Goal: Check status: Check status

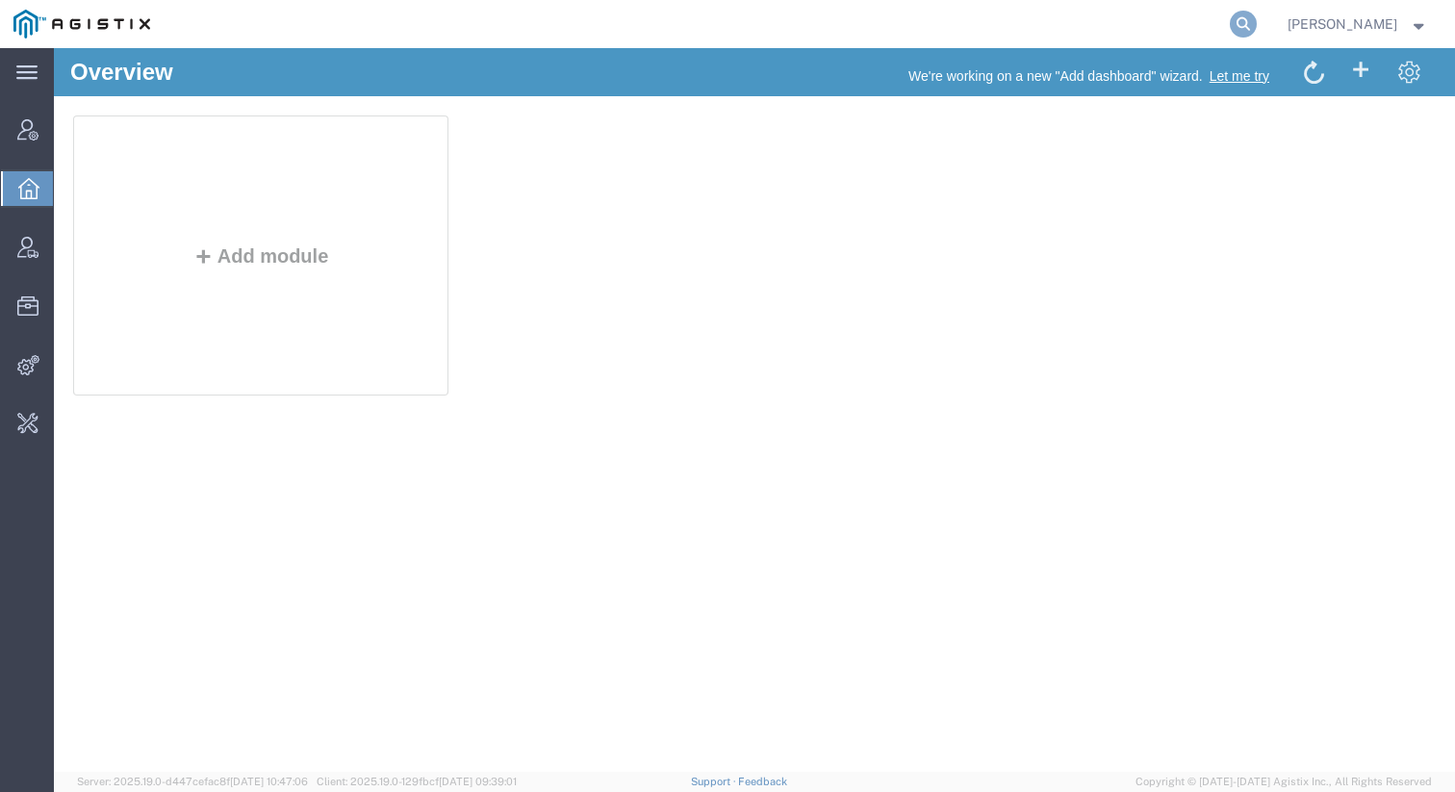
click at [1253, 23] on icon at bounding box center [1243, 24] width 27 height 27
click at [1111, 24] on input "search" at bounding box center [937, 24] width 585 height 46
paste input "56609420"
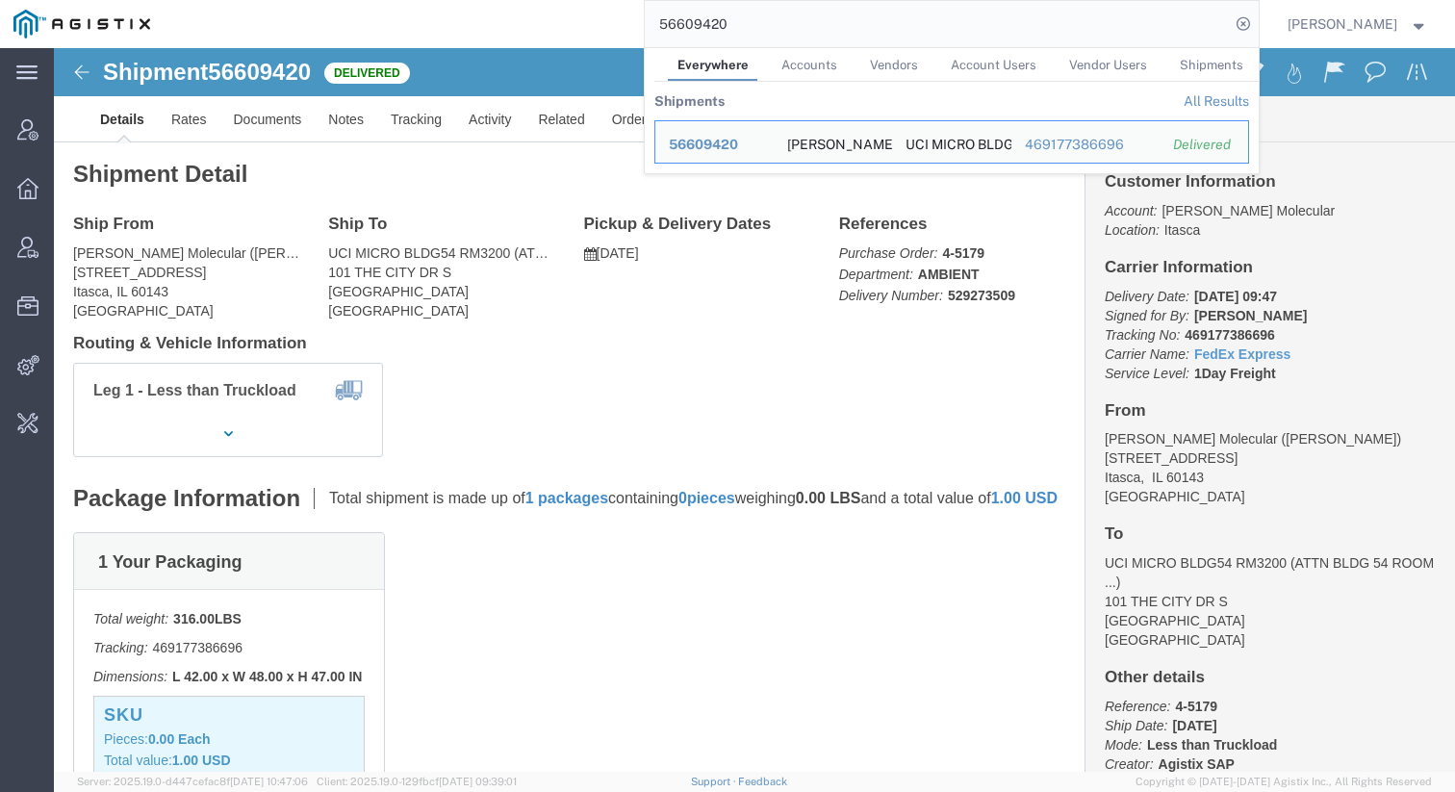
click div "Leg 1 - Less than Truckload"
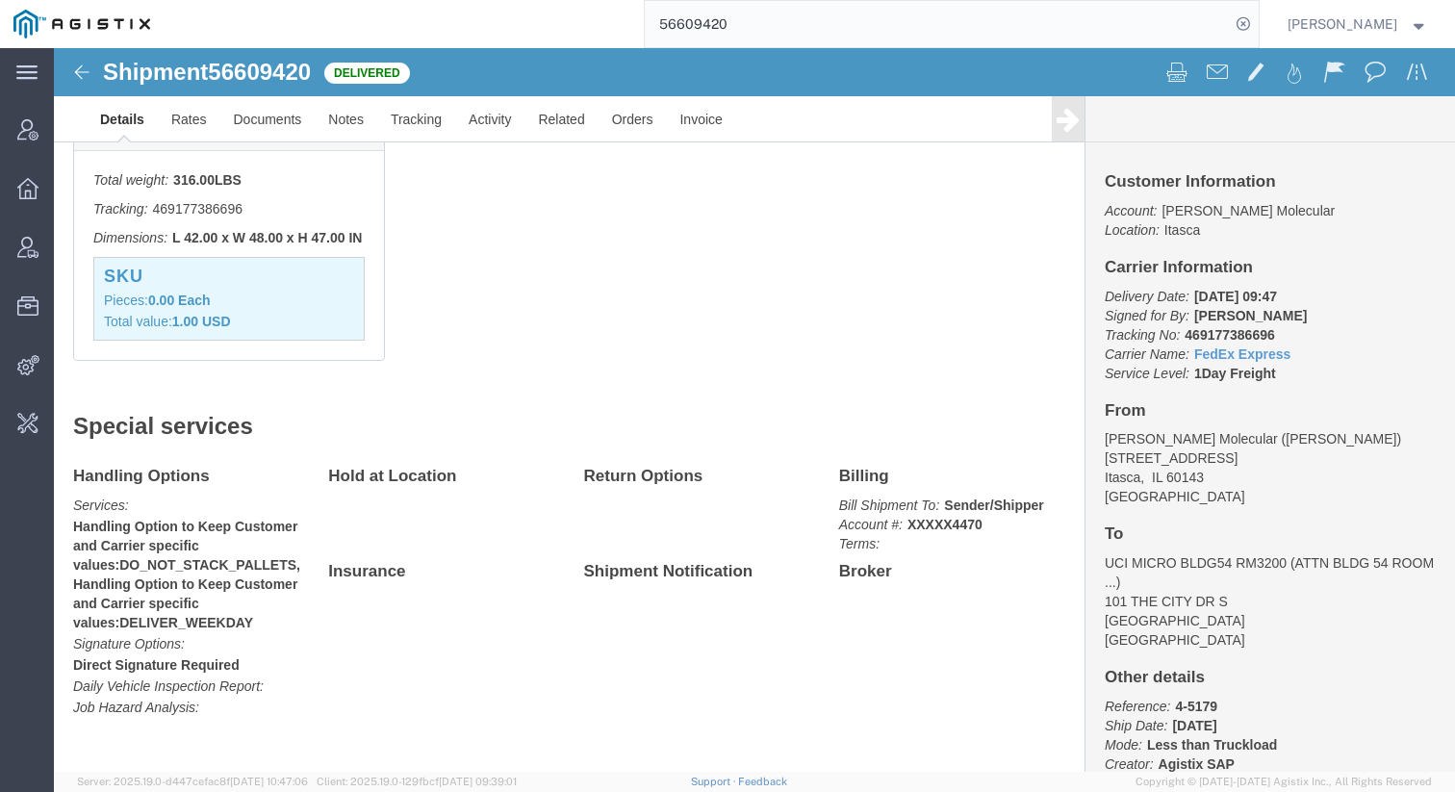
scroll to position [503, 0]
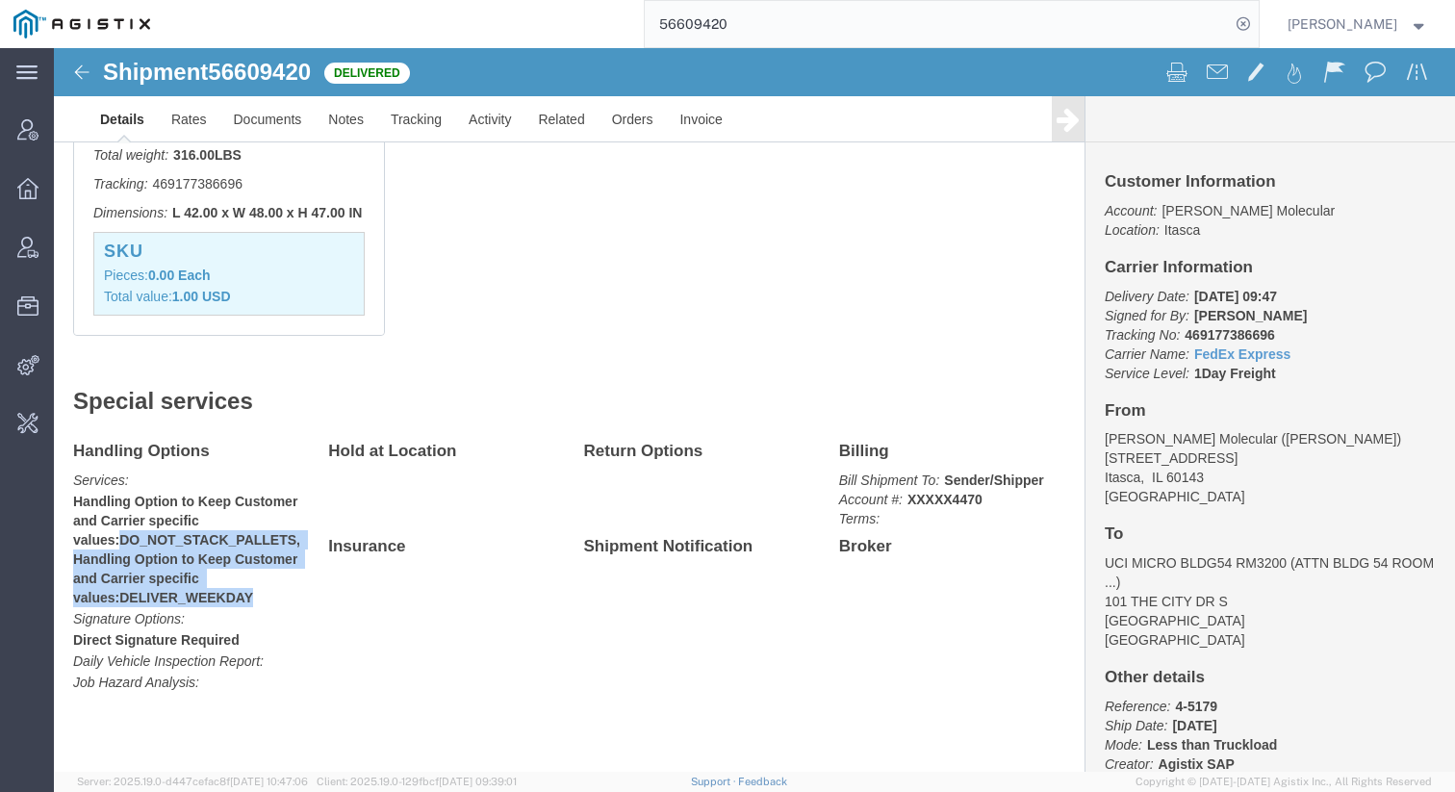
drag, startPoint x: 68, startPoint y: 490, endPoint x: 257, endPoint y: 492, distance: 188.6
click div "Handling Options Services: Handling Option to Keep Customer and Carrier specifi…"
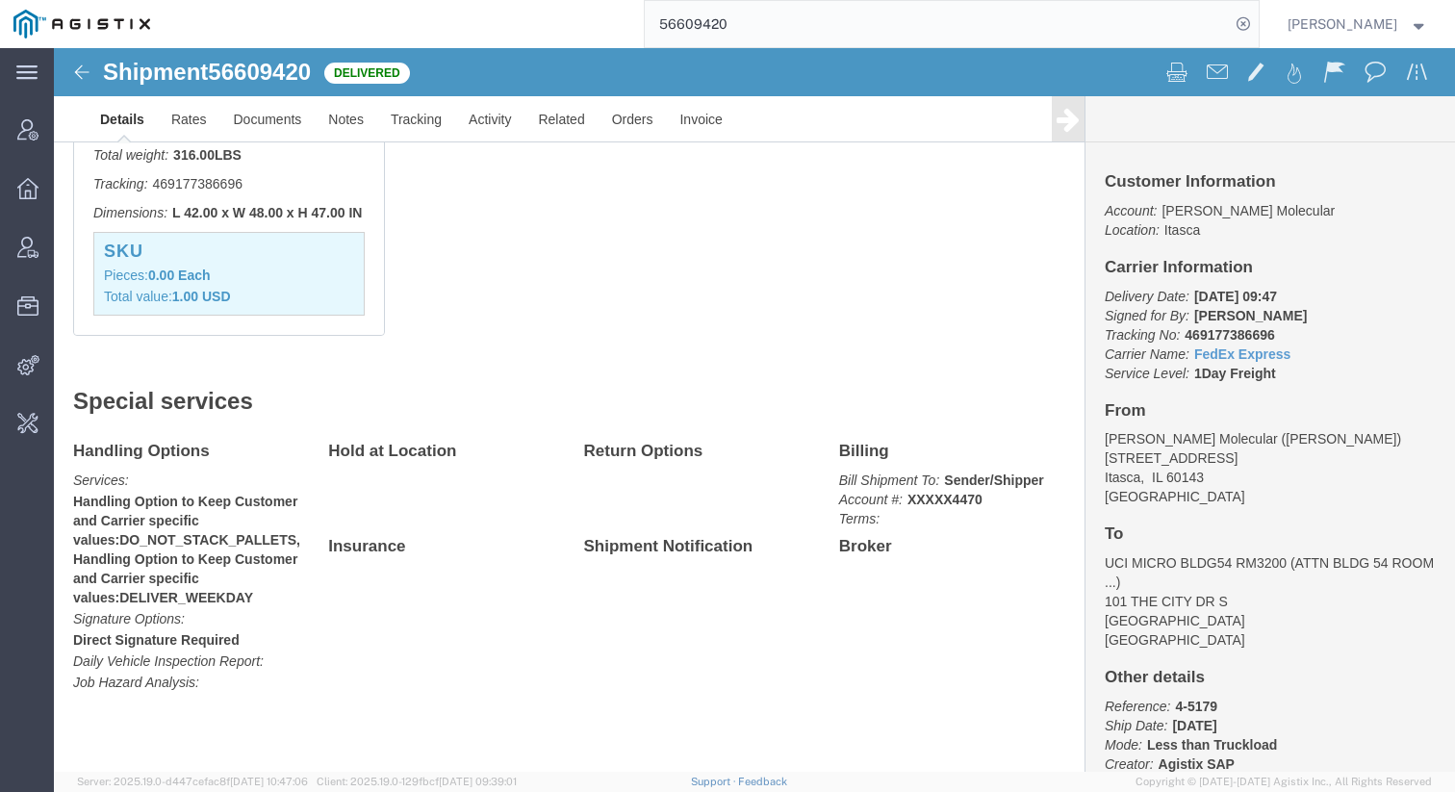
click b "Handling Option to Keep Customer and Carrier specific values:DO_NOT_STACK_PALLE…"
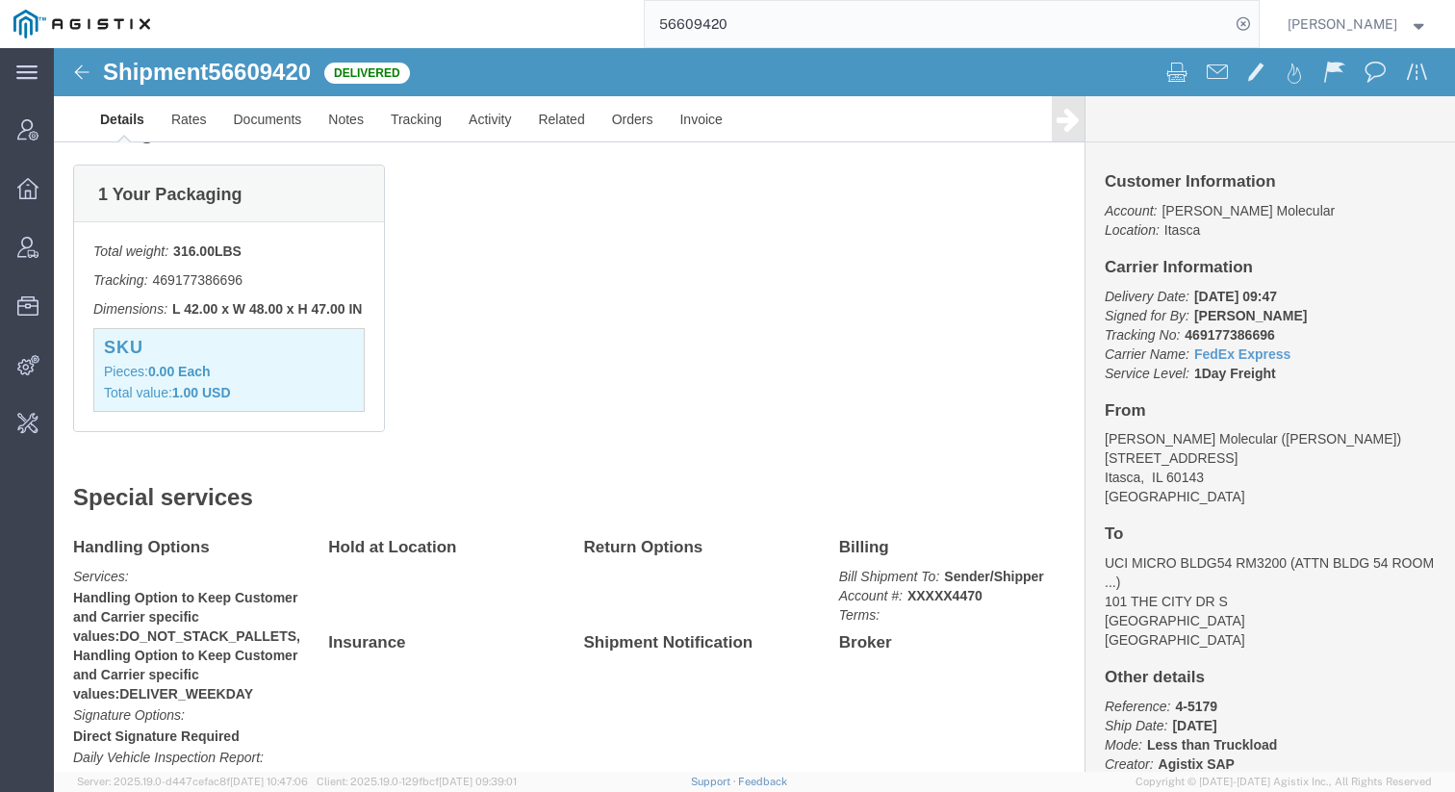
scroll to position [0, 0]
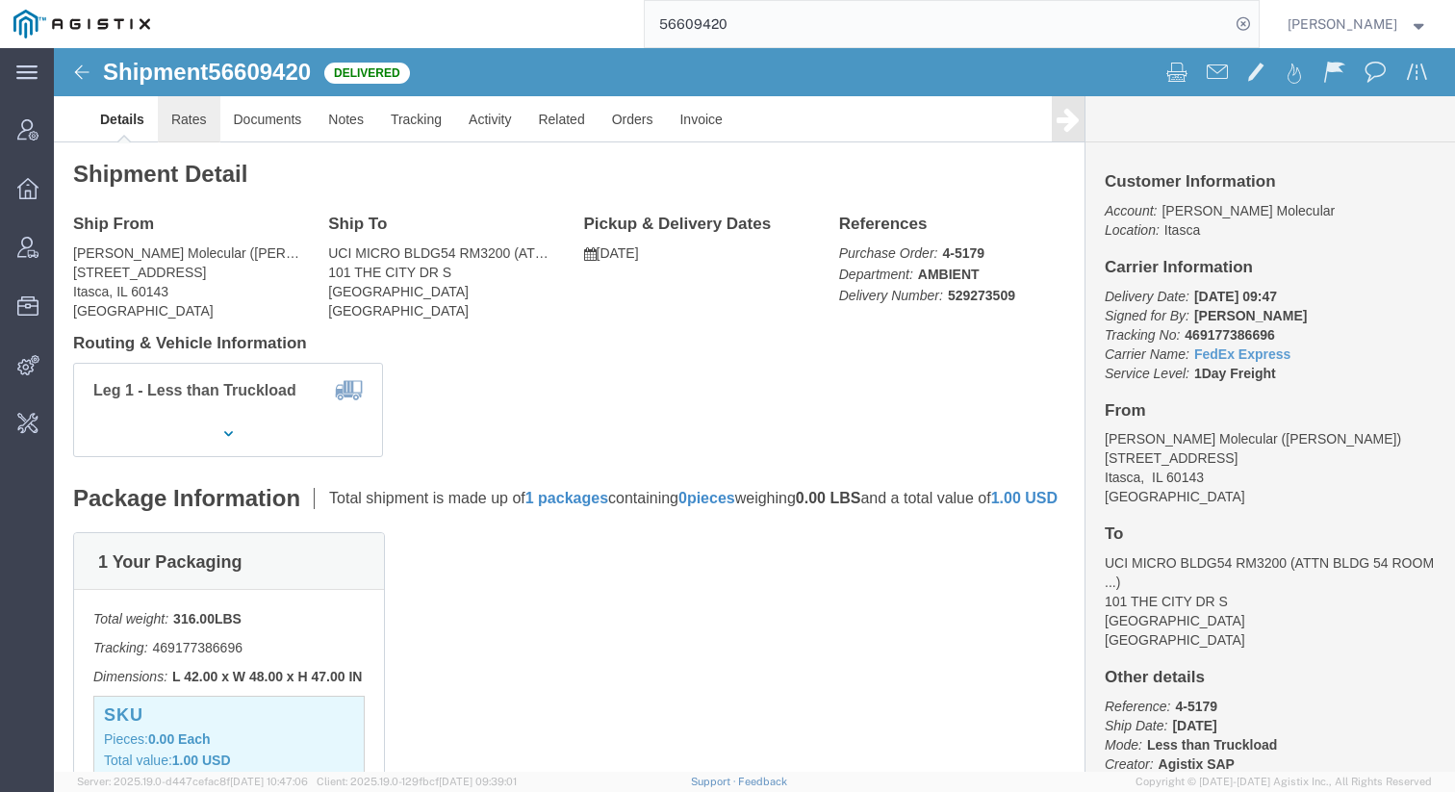
click link "Rates"
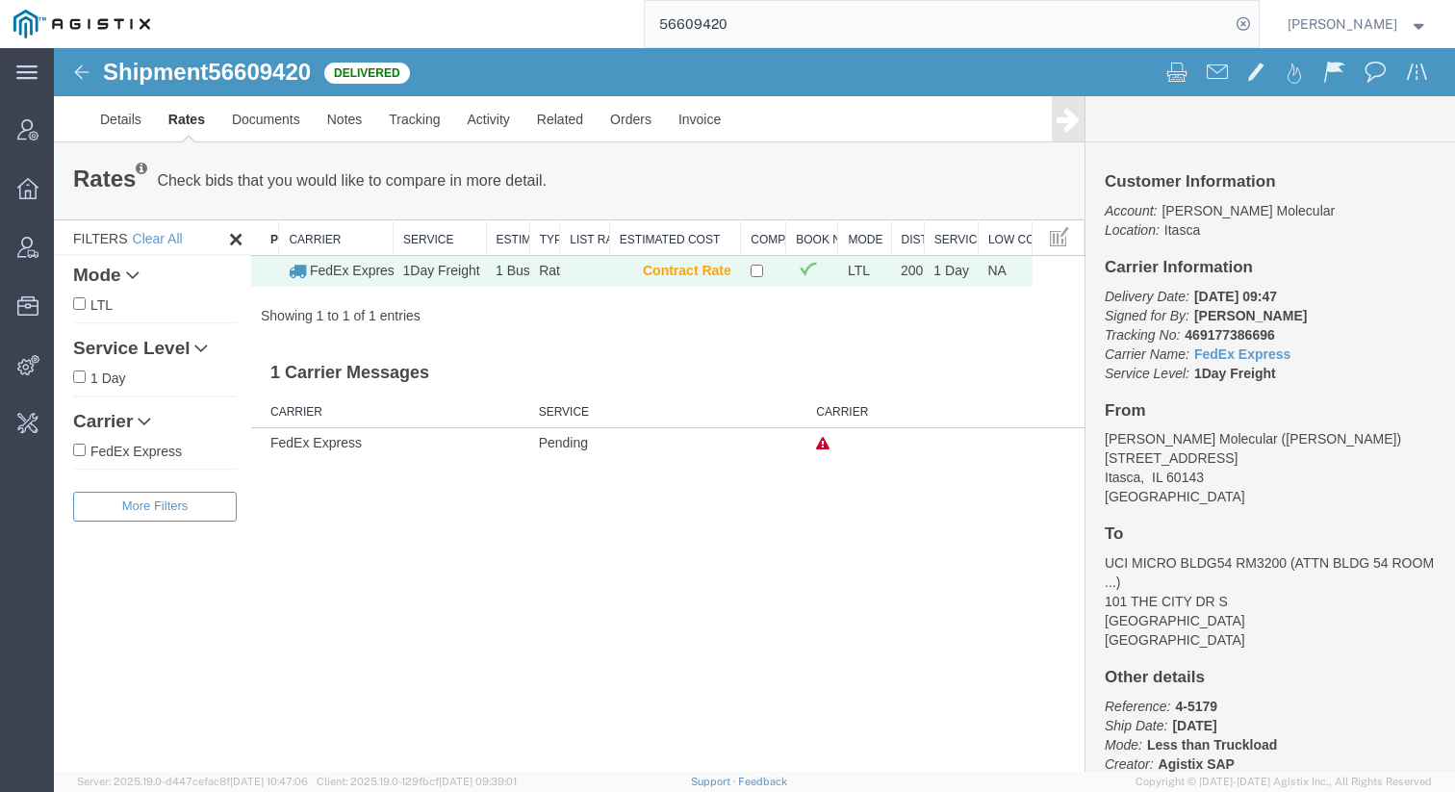
click at [823, 446] on icon at bounding box center [822, 443] width 13 height 13
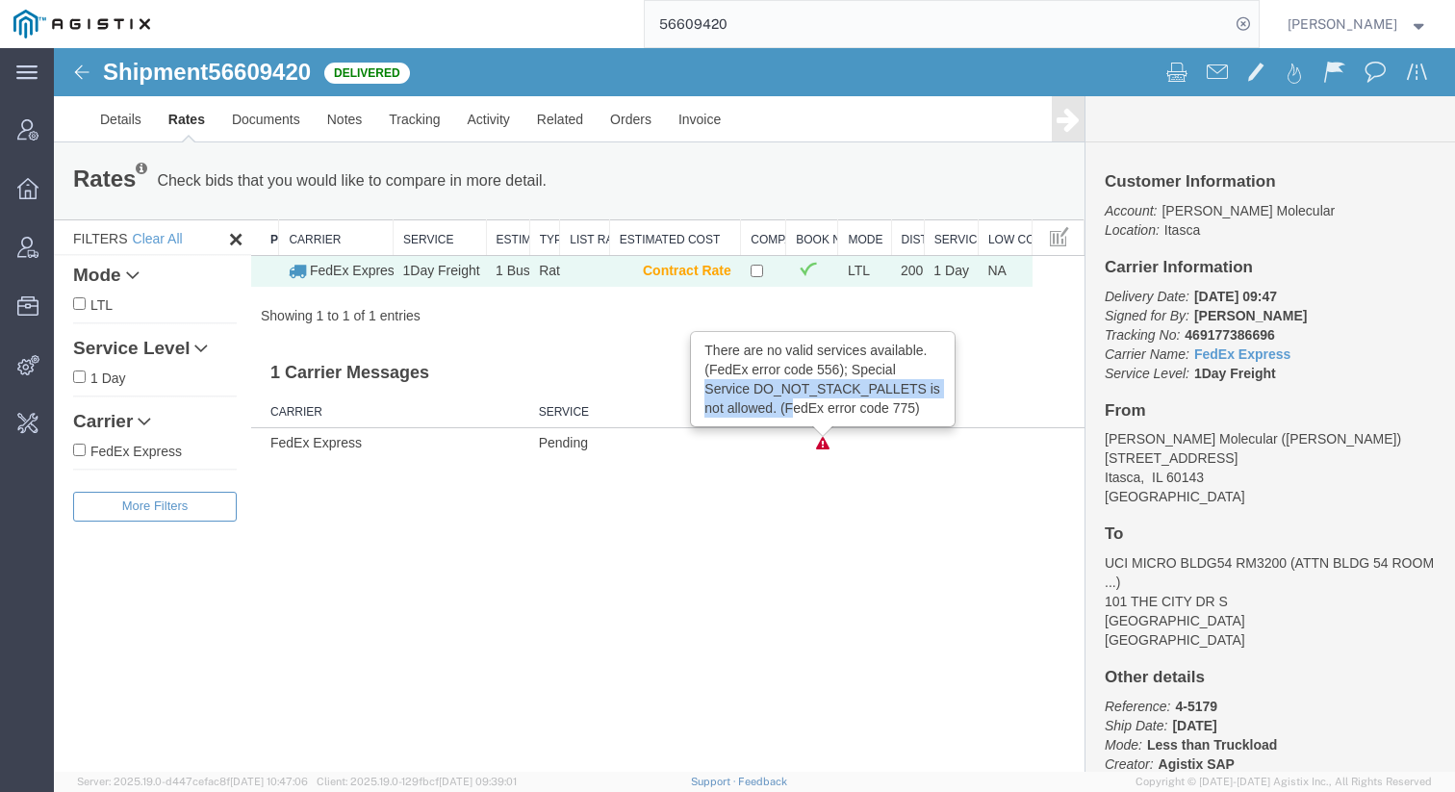
drag, startPoint x: 705, startPoint y: 388, endPoint x: 786, endPoint y: 400, distance: 81.8
click at [786, 400] on div "There are no valid services available. (FedEx error code 556); Special Service …" at bounding box center [823, 379] width 264 height 94
click at [765, 622] on div "Shipment 56609420 1 of 1 Delivered Details Rates Documents Notes Tracking Activ…" at bounding box center [754, 409] width 1401 height 723
drag, startPoint x: 852, startPoint y: 369, endPoint x: 774, endPoint y: 408, distance: 86.9
click at [775, 410] on div "There are no valid services available. (FedEx error code 556); Special Service …" at bounding box center [823, 379] width 264 height 94
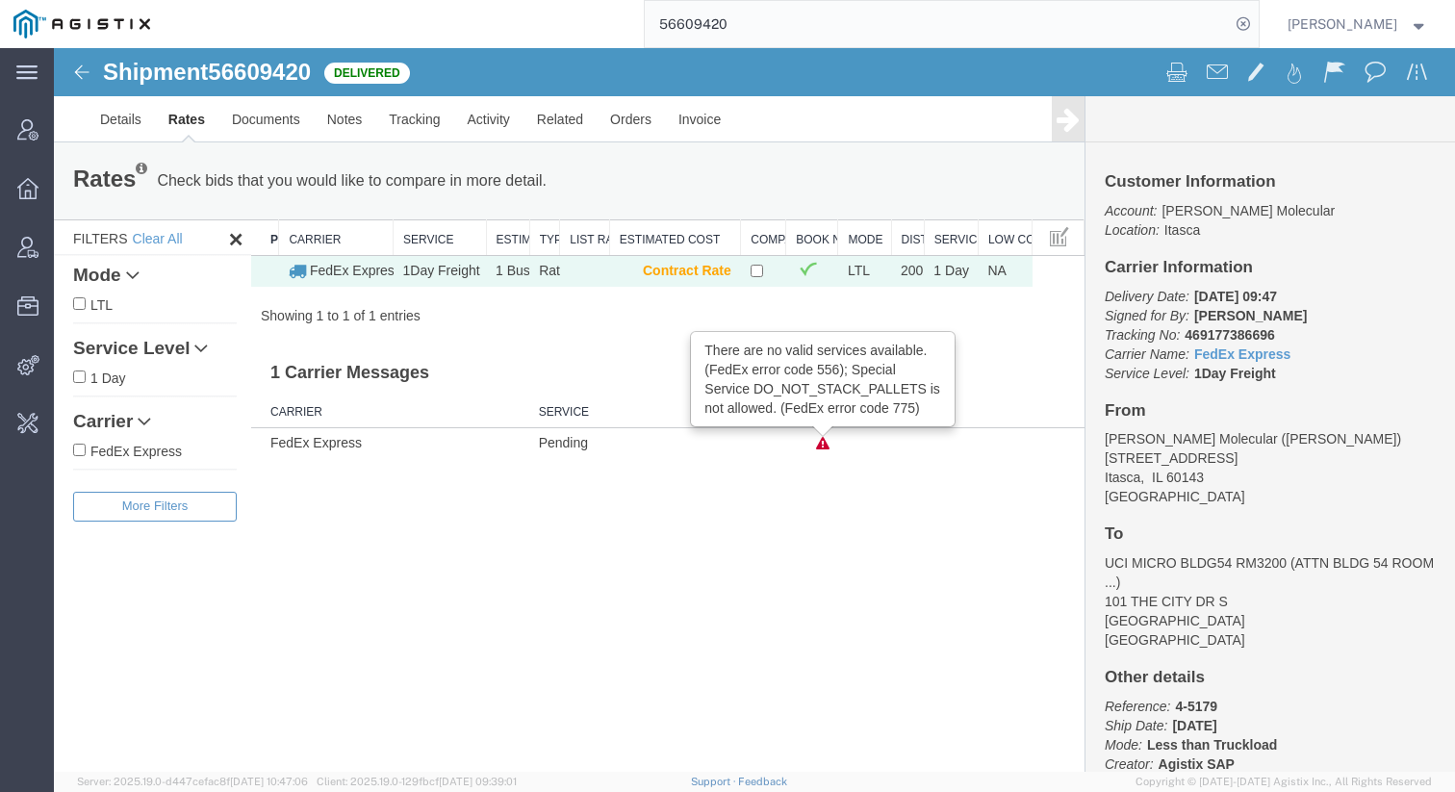
click at [852, 511] on div "Shipment 56609420 1 of 1 Delivered Details Rates Documents Notes Tracking Activ…" at bounding box center [754, 409] width 1401 height 723
click at [611, 511] on div "Shipment 56609420 1 of 1 Delivered Details Rates Documents Notes Tracking Activ…" at bounding box center [754, 409] width 1401 height 723
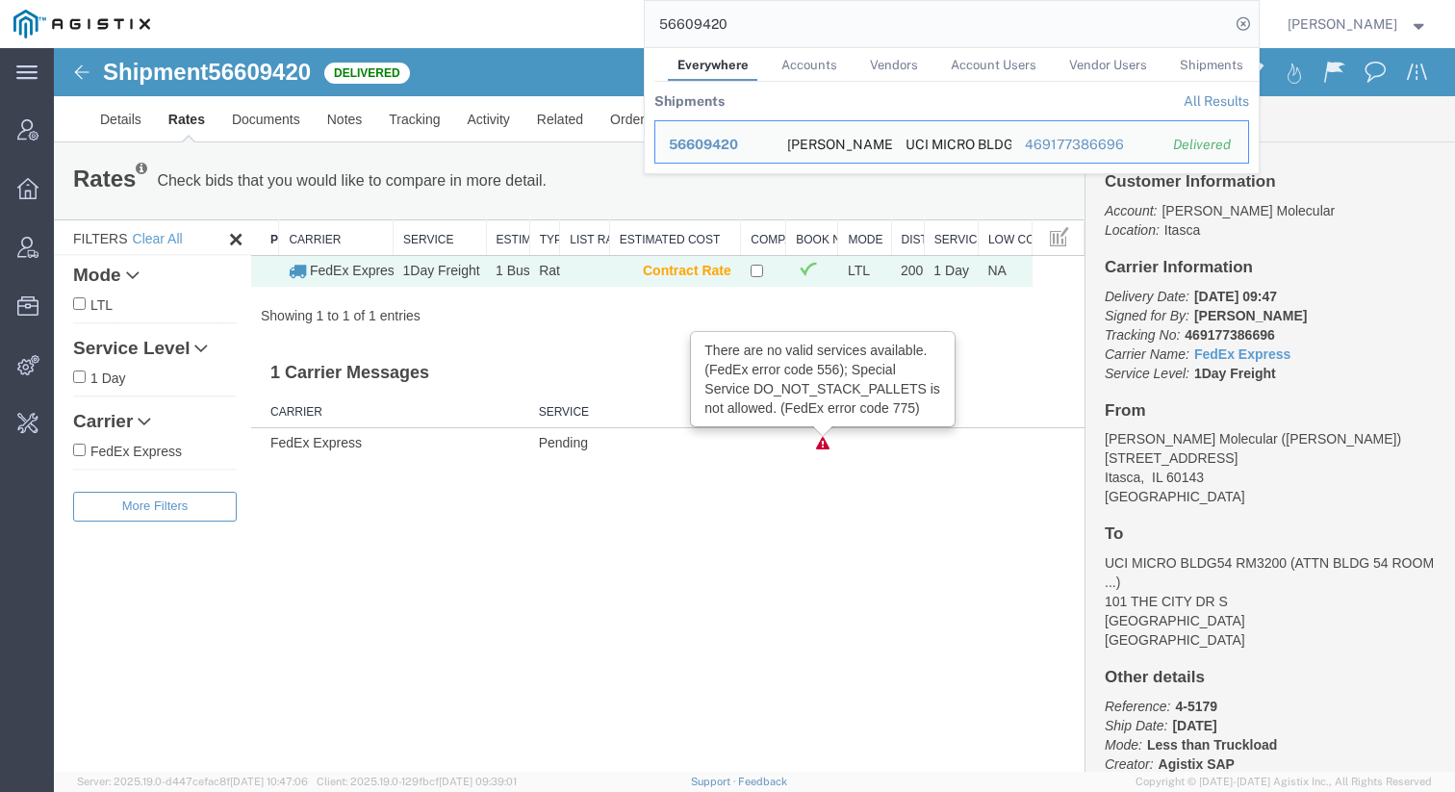
click at [1040, 39] on input "56609420" at bounding box center [937, 24] width 585 height 46
paste input "4247028"
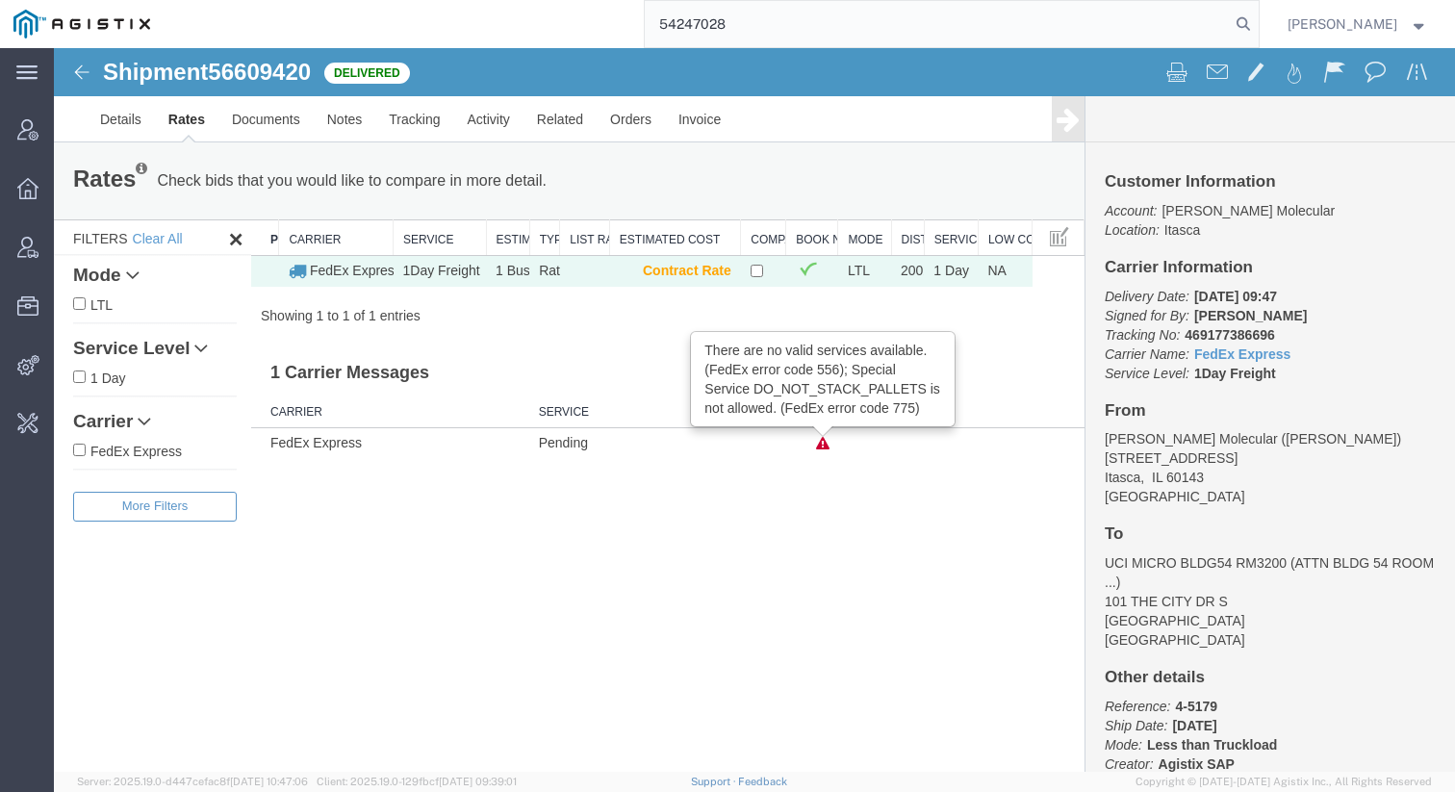
type input "54247028"
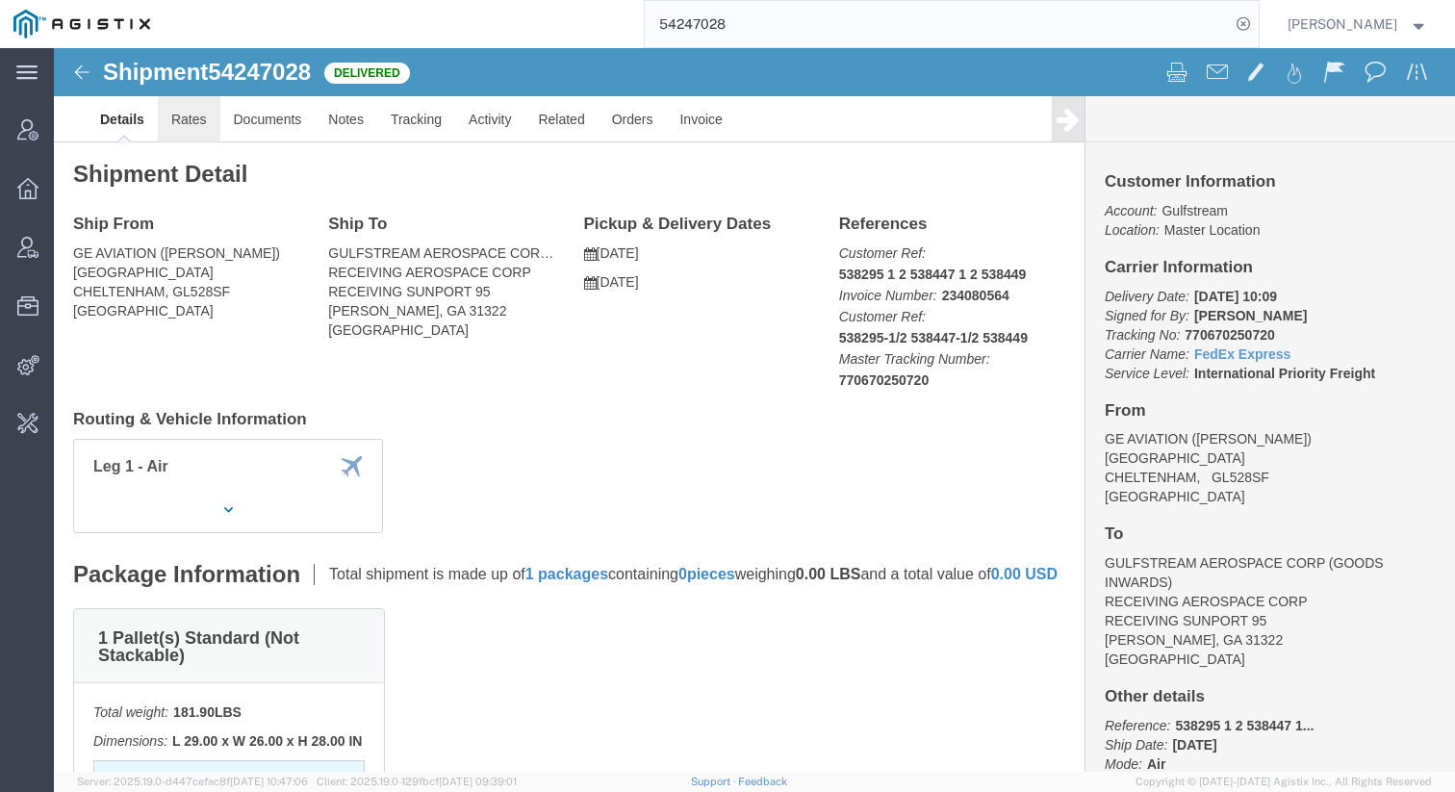
click link "Rates"
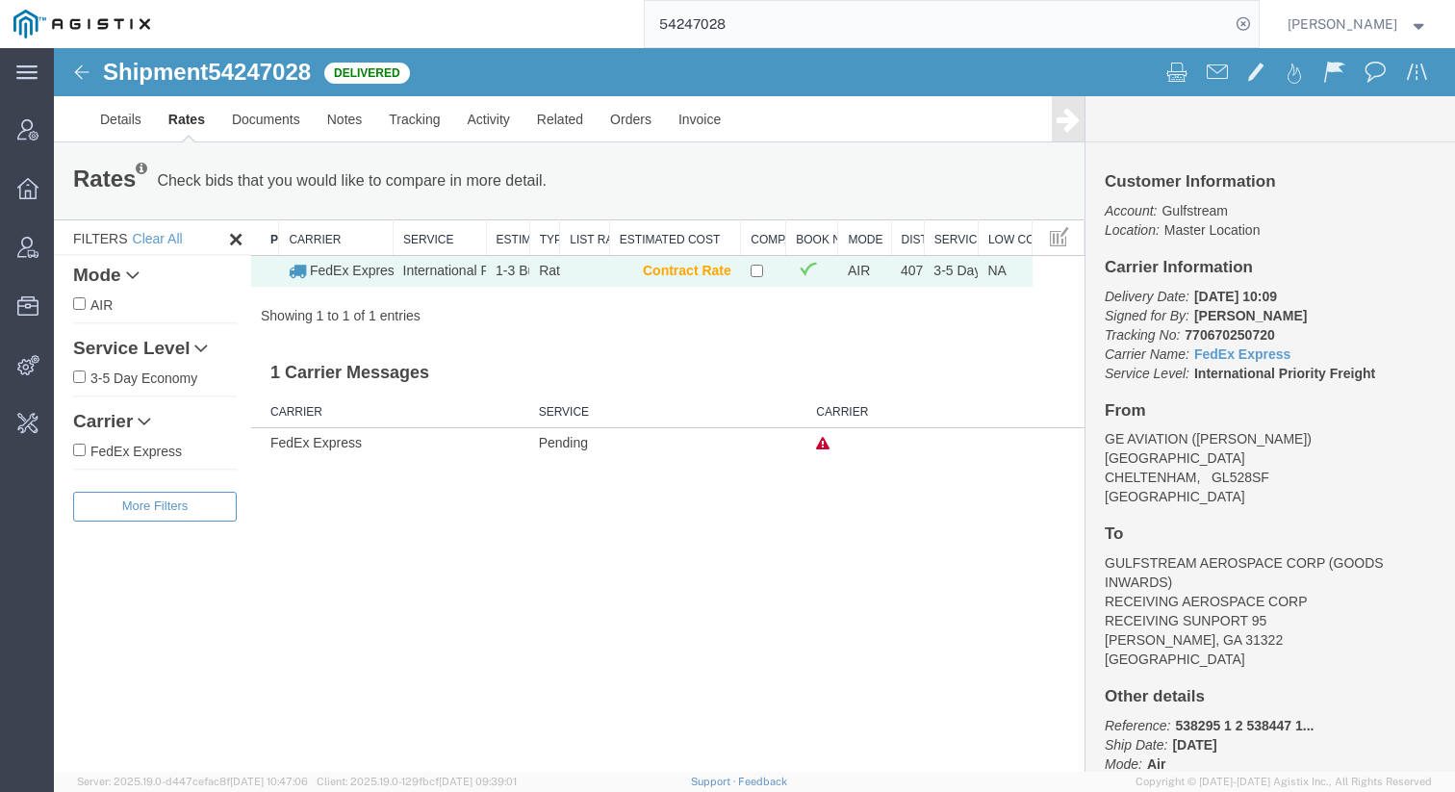
click at [830, 445] on td at bounding box center [945, 442] width 278 height 30
click at [821, 445] on icon at bounding box center [822, 443] width 13 height 13
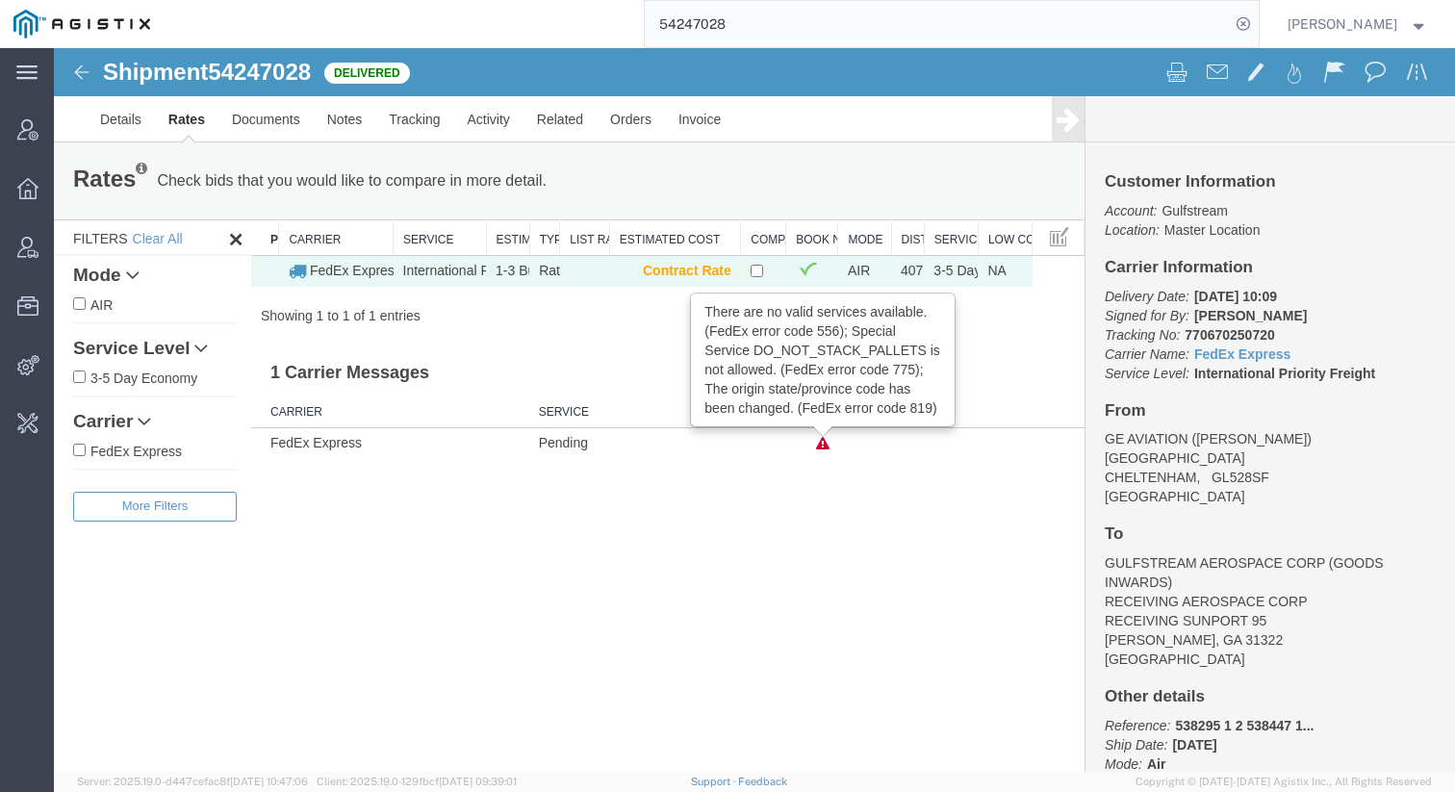
click at [699, 536] on div "Shipment 54247028 1 of 1 Delivered Details Rates Documents Notes Tracking Activ…" at bounding box center [754, 409] width 1401 height 723
click at [497, 110] on link "Activity" at bounding box center [488, 119] width 69 height 46
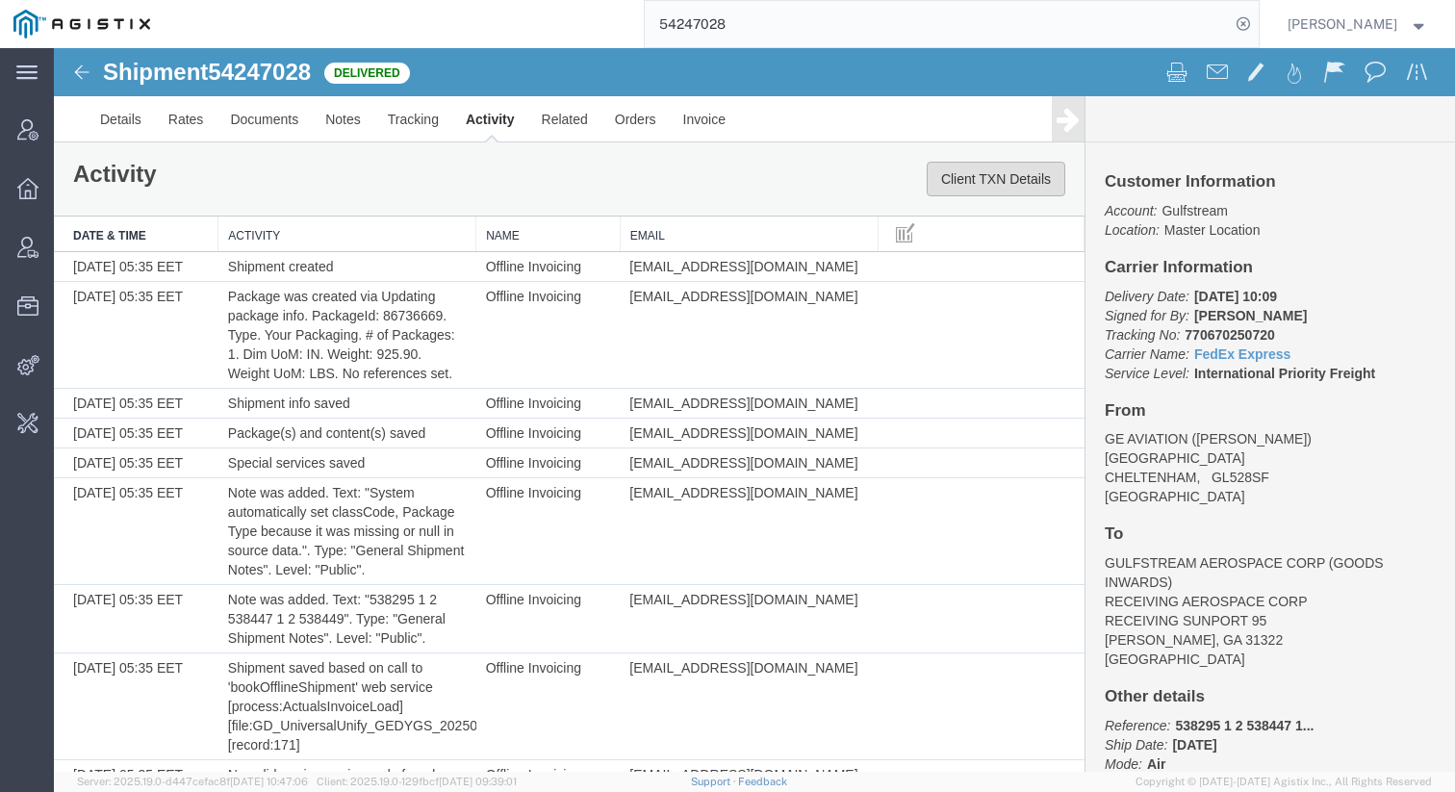
click at [986, 176] on button "Client TXN Details" at bounding box center [995, 179] width 139 height 35
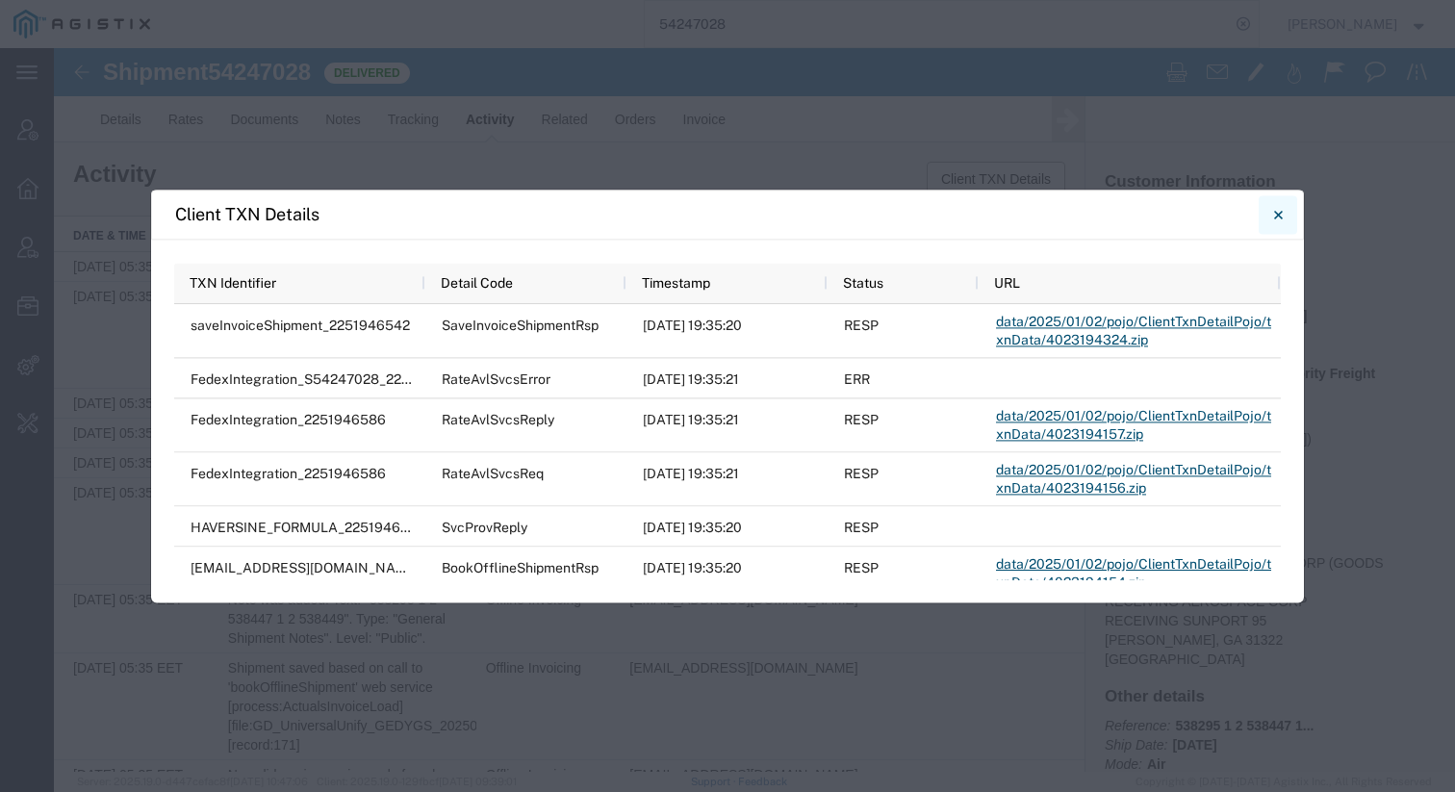
click at [1282, 215] on button "Close" at bounding box center [1277, 214] width 38 height 38
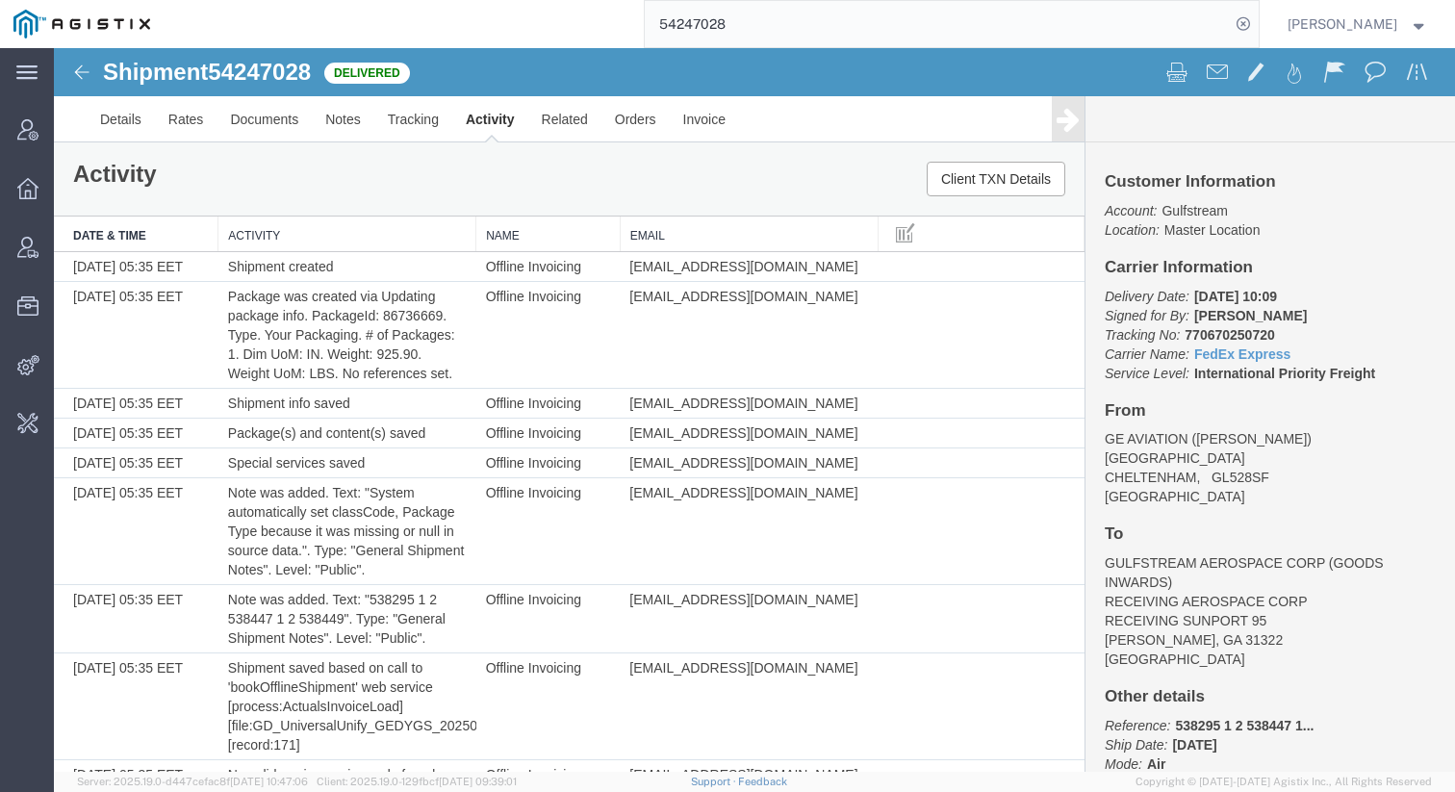
click at [271, 71] on span "54247028" at bounding box center [259, 72] width 103 height 26
copy span "54247028"
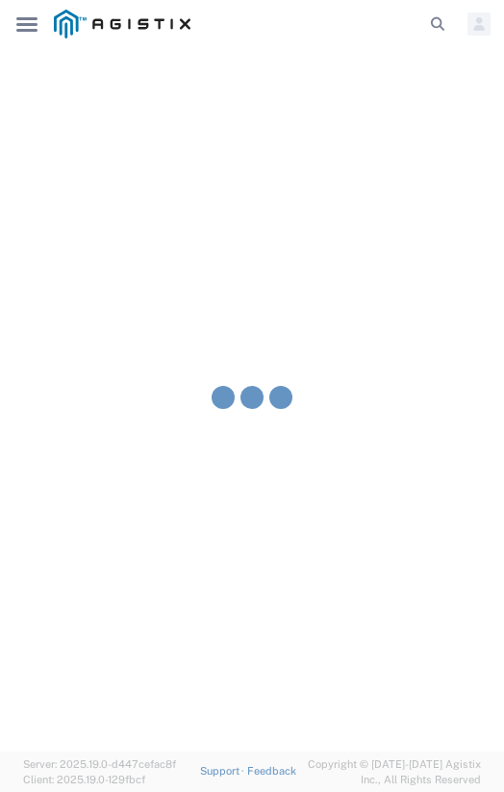
click at [503, 250] on html "main_menu Created with Sketch. Collapse Menu Account Manager Overview Vendor Ma…" at bounding box center [252, 396] width 504 height 792
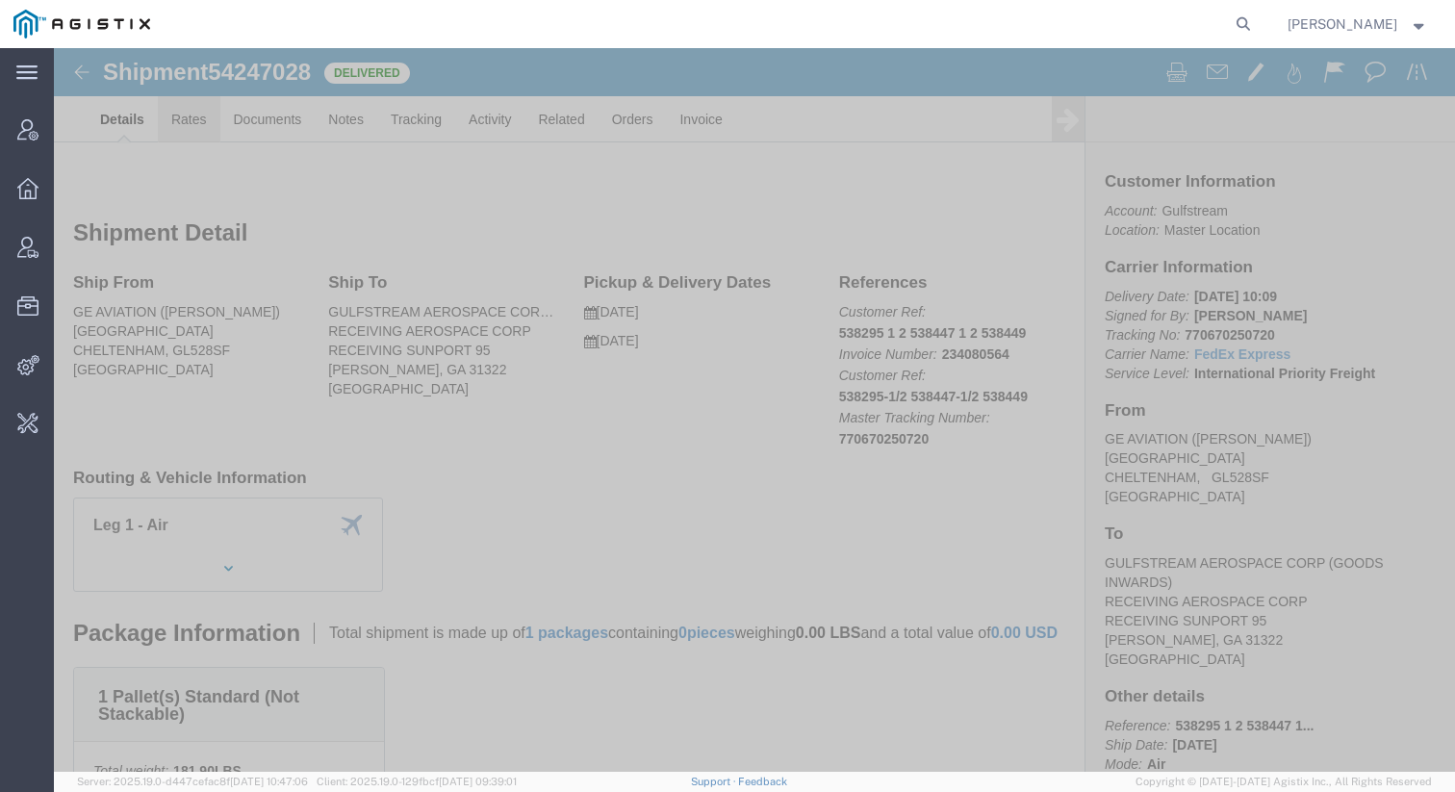
click link "Rates"
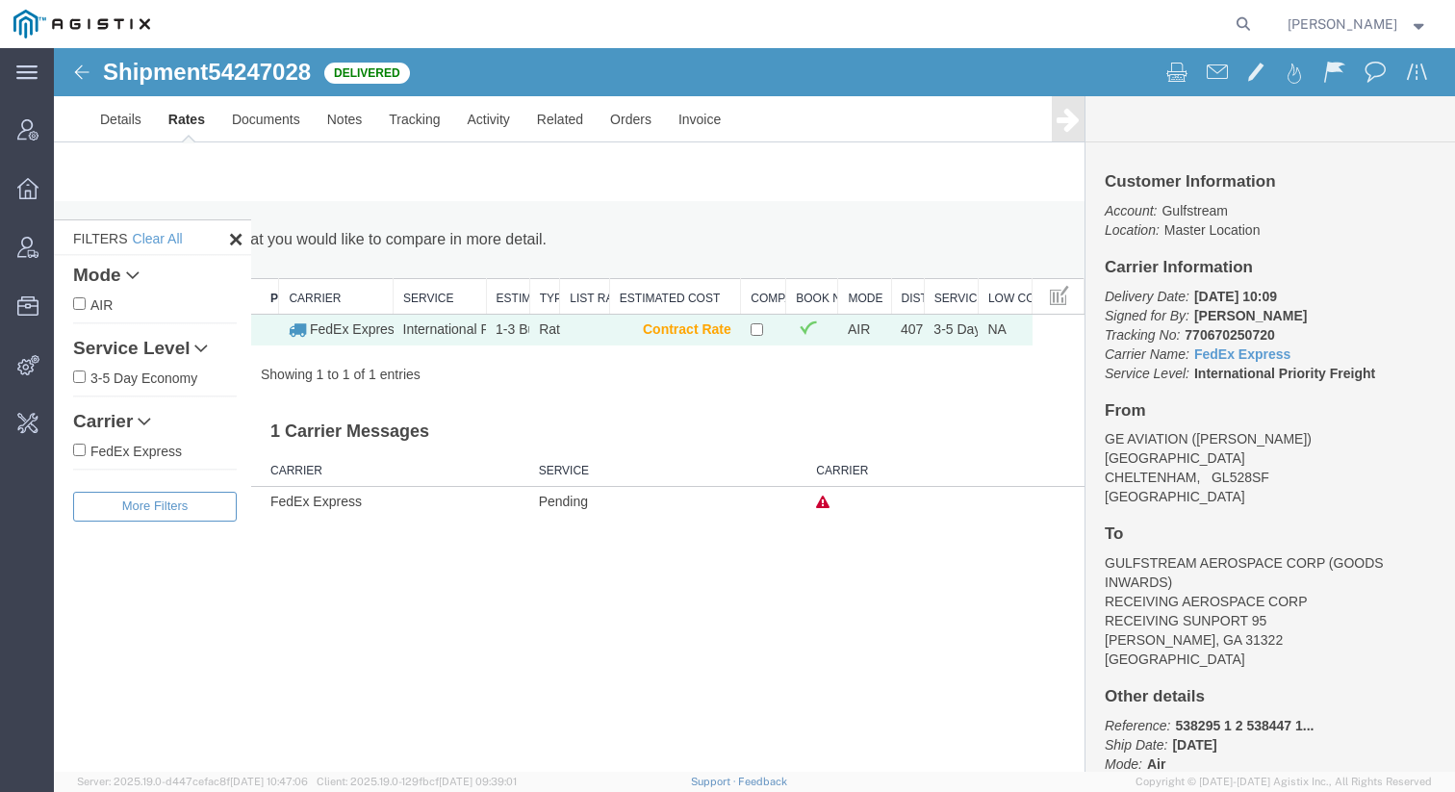
click at [503, 17] on agx-global-search at bounding box center [952, 24] width 616 height 48
click at [503, 15] on agx-global-search at bounding box center [952, 24] width 616 height 48
click at [503, 21] on icon at bounding box center [1243, 24] width 27 height 27
click at [503, 21] on input "search" at bounding box center [937, 24] width 585 height 46
paste input "54256814"
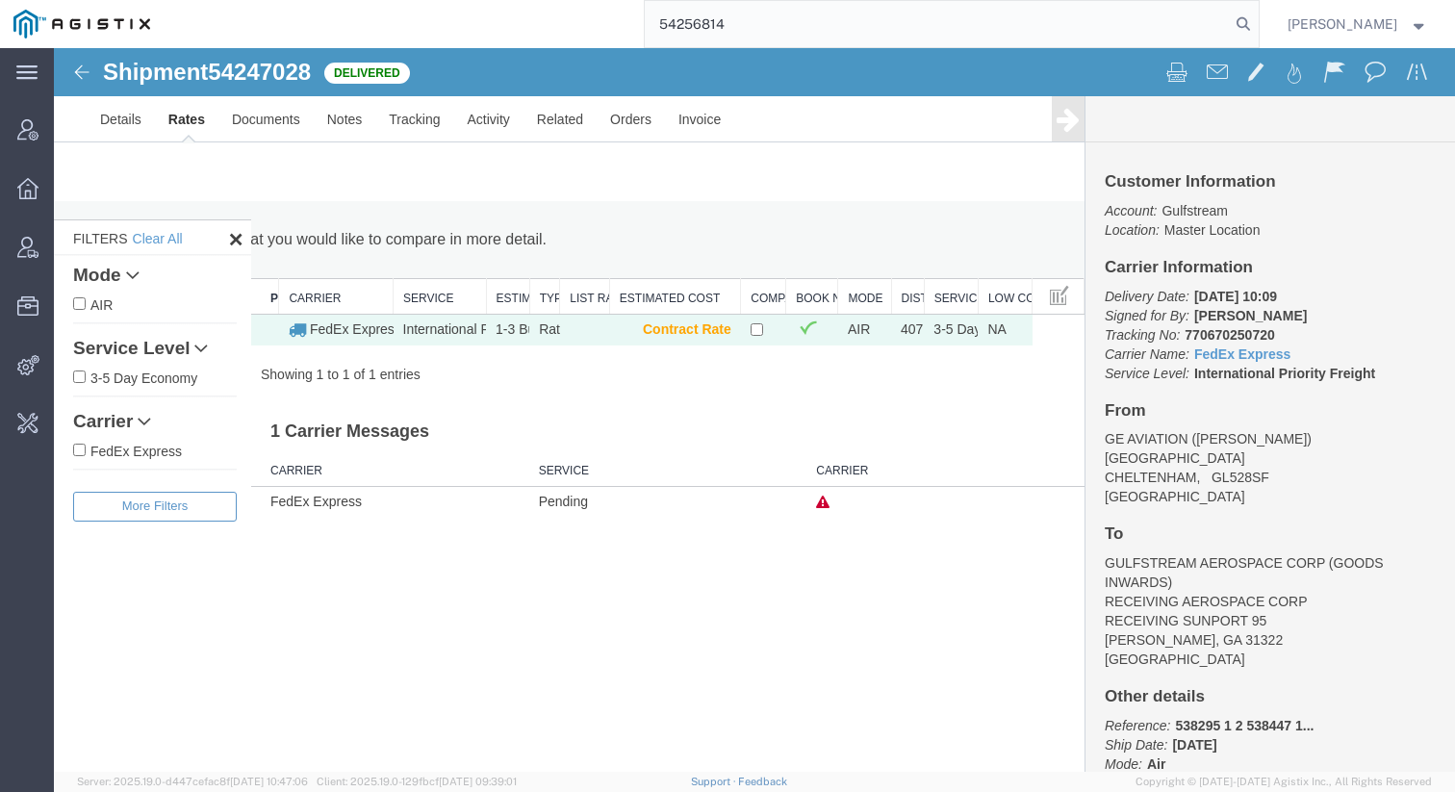
type input "54256814"
click at [280, 74] on span "54247028" at bounding box center [259, 72] width 103 height 26
copy span "54247028"
click at [121, 123] on link "Details" at bounding box center [121, 119] width 68 height 46
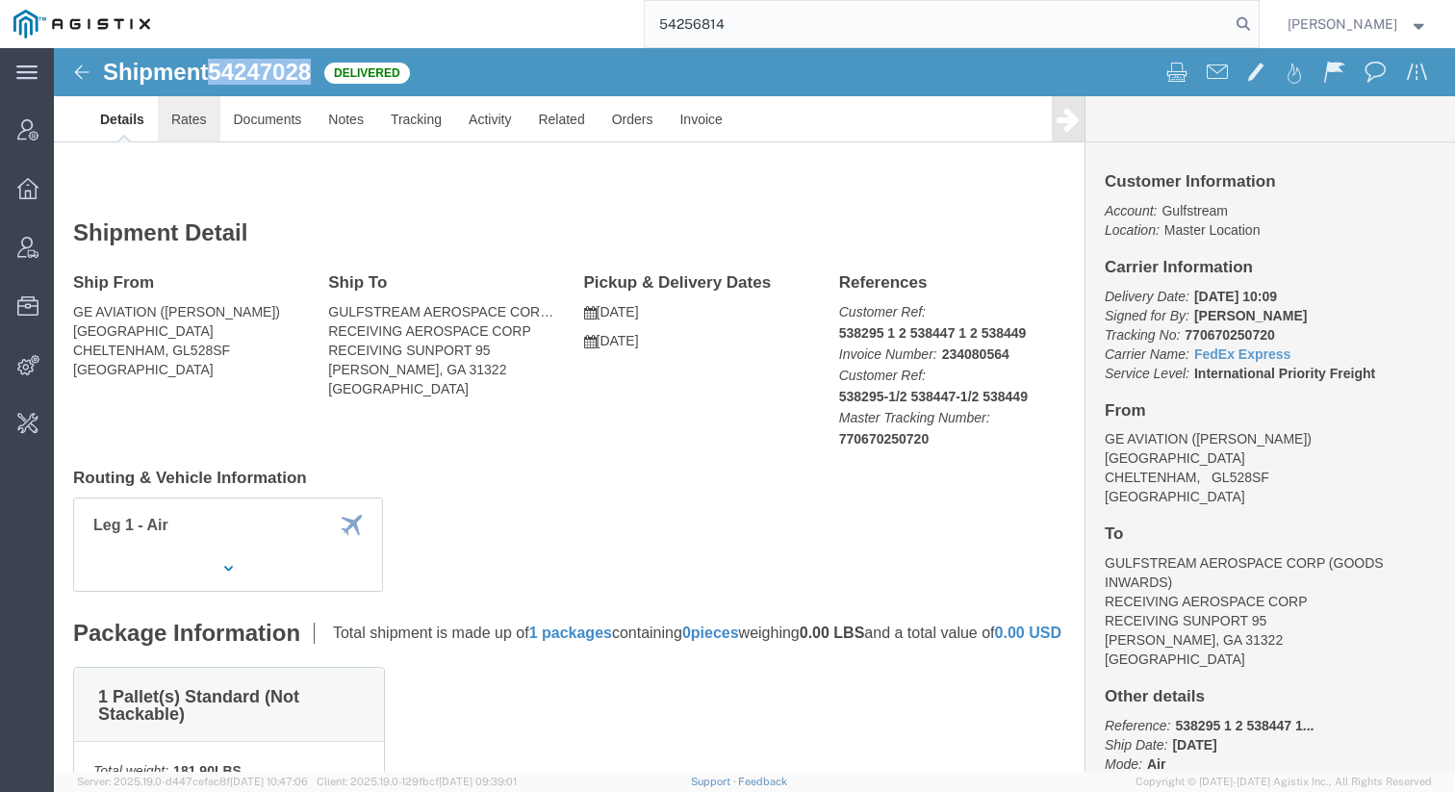
click link "Rates"
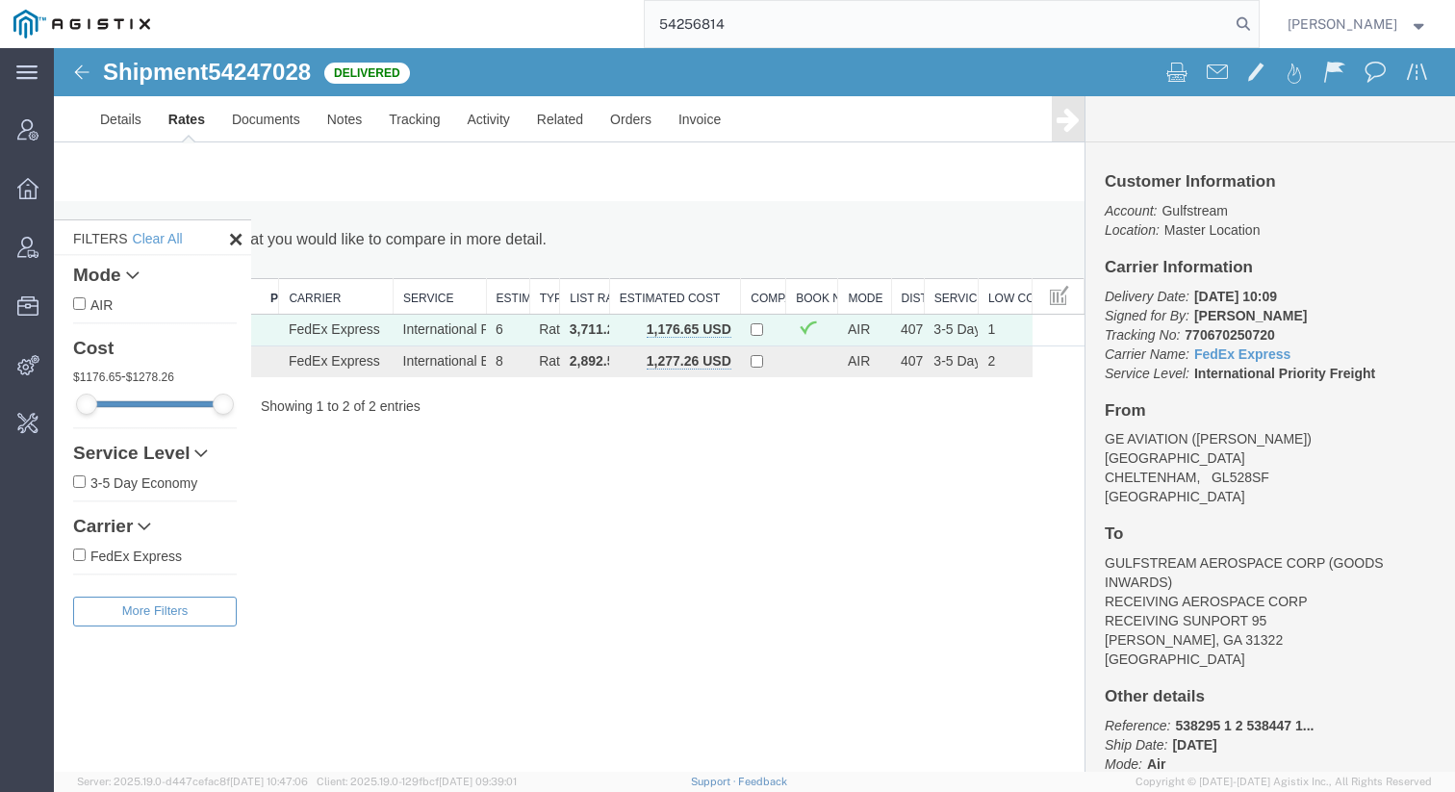
click at [503, 594] on div "Shipment 54247028 2 of 2 Delivered Details Rates Documents Notes Tracking Activ…" at bounding box center [754, 409] width 1401 height 723
